Goal: Information Seeking & Learning: Get advice/opinions

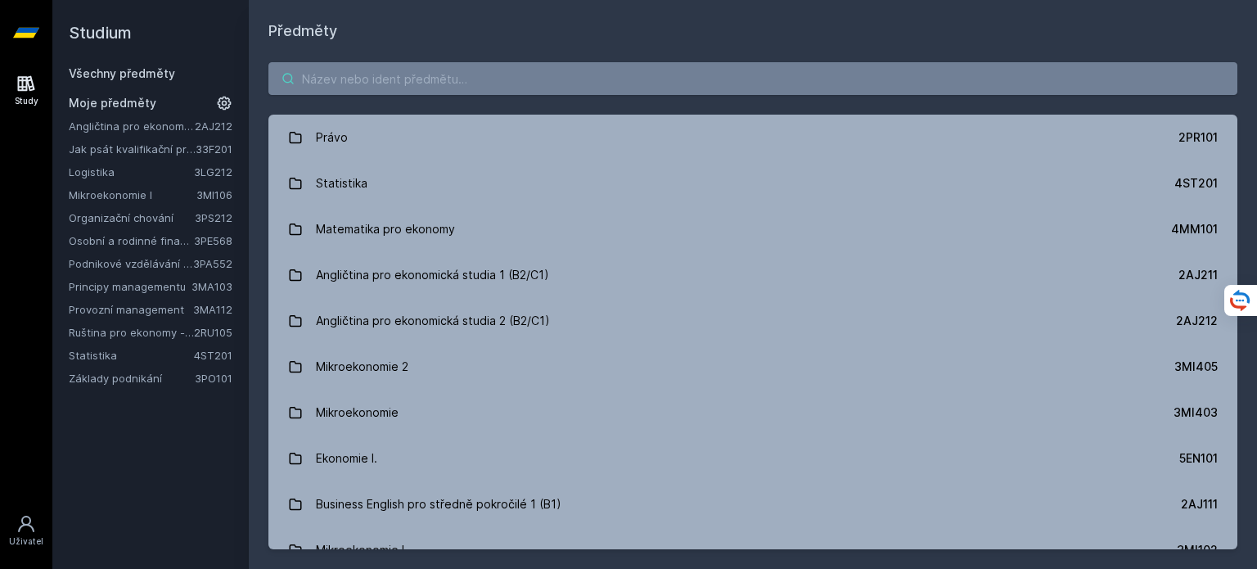
click at [755, 71] on input "search" at bounding box center [752, 78] width 969 height 33
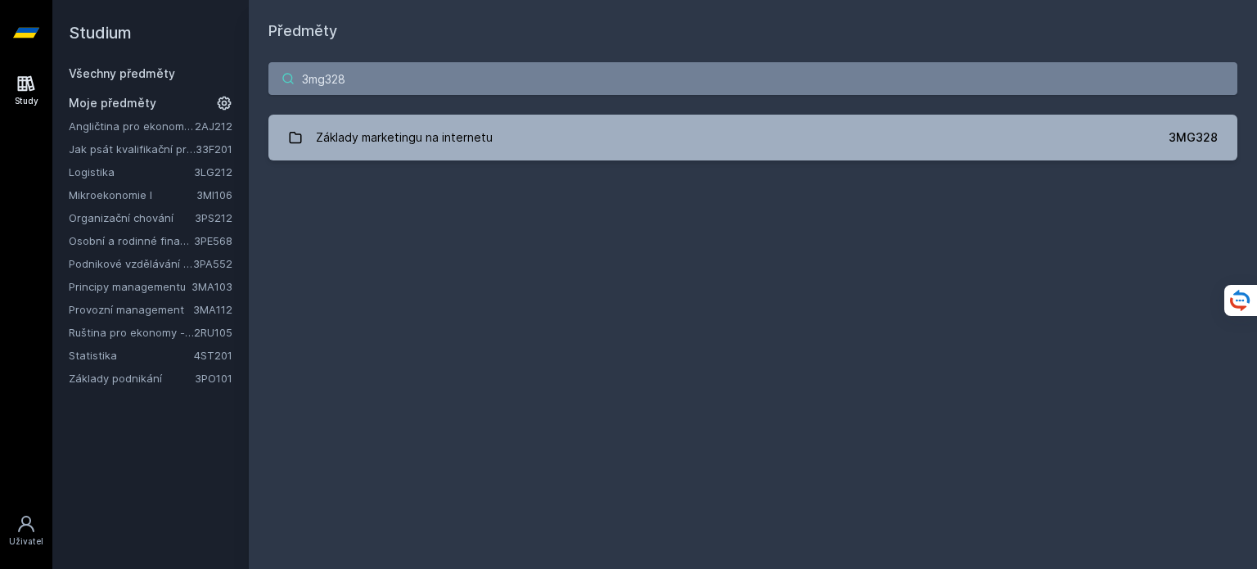
type input "3mg328"
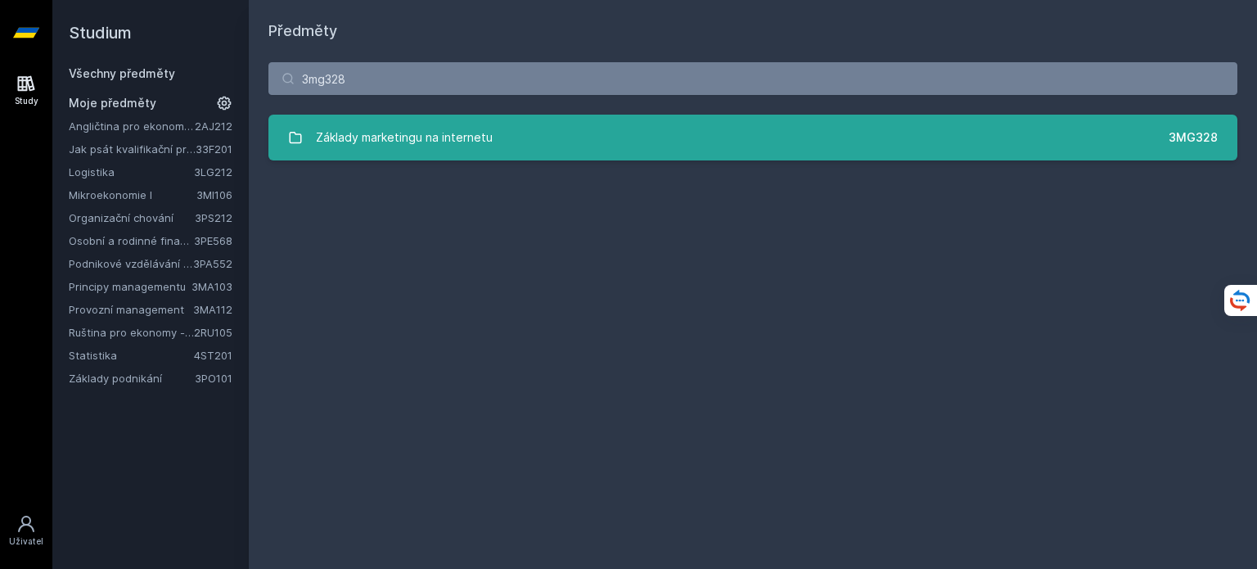
click at [409, 122] on div "Základy marketingu na internetu" at bounding box center [404, 137] width 177 height 33
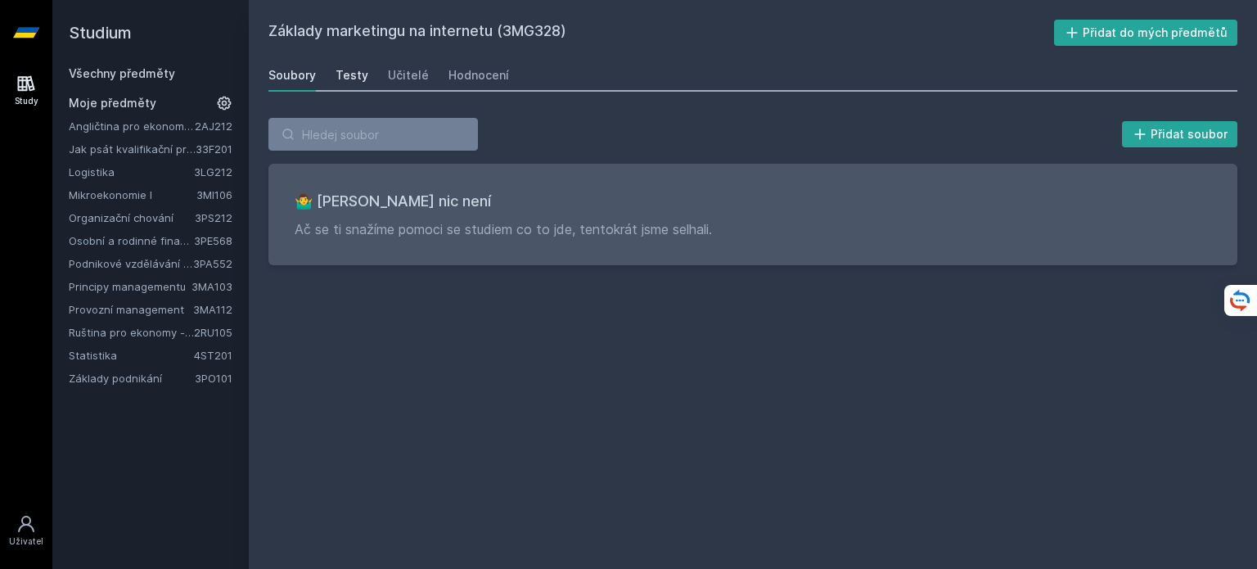
click at [354, 70] on div "Testy" at bounding box center [352, 75] width 33 height 16
drag, startPoint x: 429, startPoint y: 57, endPoint x: 409, endPoint y: 78, distance: 28.4
click at [409, 78] on div "Základy marketingu na internetu (3MG328) Přidat do mých předmětů [GEOGRAPHIC_DA…" at bounding box center [752, 284] width 969 height 529
click at [409, 78] on div "Učitelé" at bounding box center [408, 75] width 41 height 16
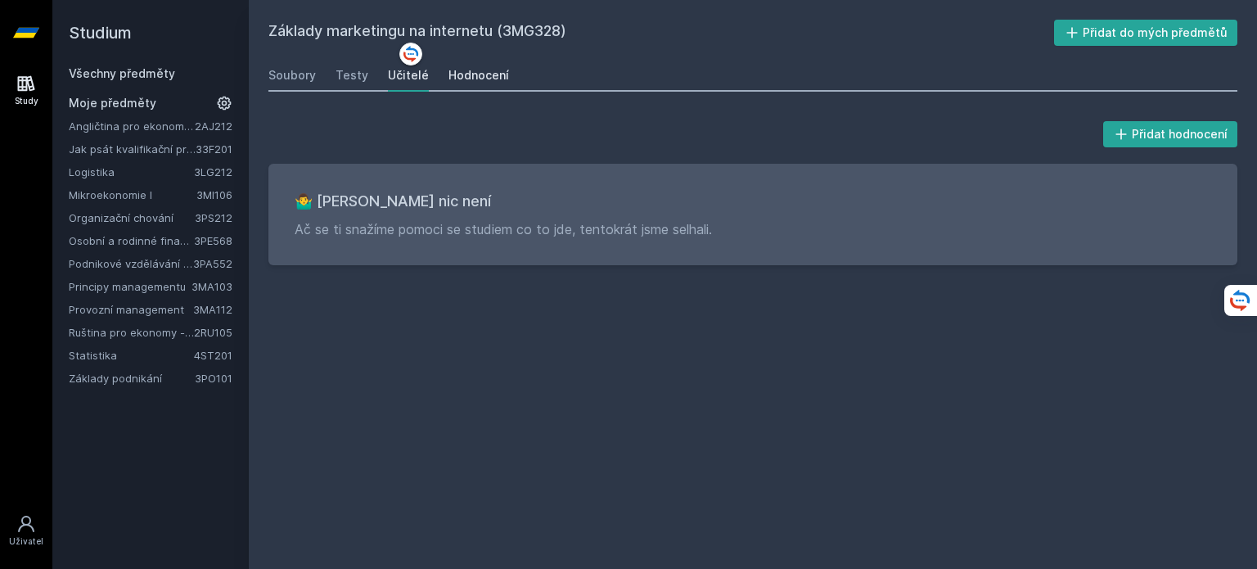
click at [462, 71] on div "Hodnocení" at bounding box center [478, 75] width 61 height 16
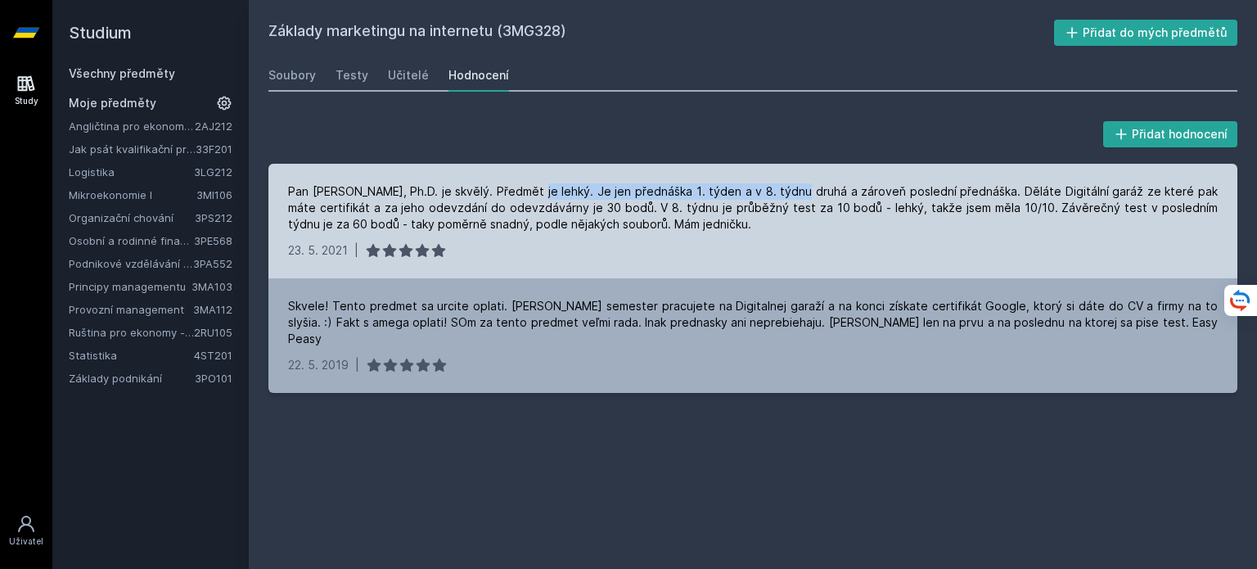
drag, startPoint x: 520, startPoint y: 188, endPoint x: 777, endPoint y: 193, distance: 257.0
click at [777, 193] on div "Pan [PERSON_NAME], Ph.D. je skvělý. Předmět je lehký. Je jen přednáška 1. týden…" at bounding box center [753, 207] width 930 height 49
drag, startPoint x: 777, startPoint y: 193, endPoint x: 912, endPoint y: 191, distance: 135.0
click at [912, 191] on div "Pan [PERSON_NAME], Ph.D. je skvělý. Předmět je lehký. Je jen přednáška 1. týden…" at bounding box center [753, 207] width 930 height 49
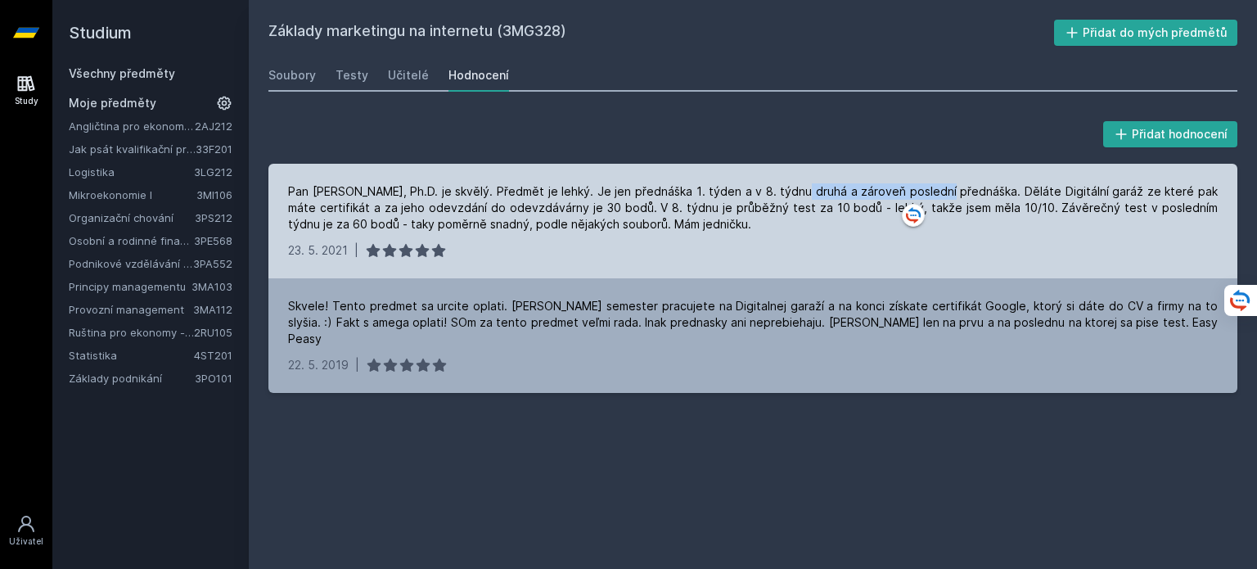
click at [912, 191] on div "Pan [PERSON_NAME], Ph.D. je skvělý. Předmět je lehký. Je jen přednáška 1. týden…" at bounding box center [753, 207] width 930 height 49
drag, startPoint x: 948, startPoint y: 188, endPoint x: 1058, endPoint y: 184, distance: 110.5
click at [1058, 184] on div "Pan [PERSON_NAME], Ph.D. je skvělý. Předmět je lehký. Je jen přednáška 1. týden…" at bounding box center [753, 207] width 930 height 49
